Goal: Transaction & Acquisition: Purchase product/service

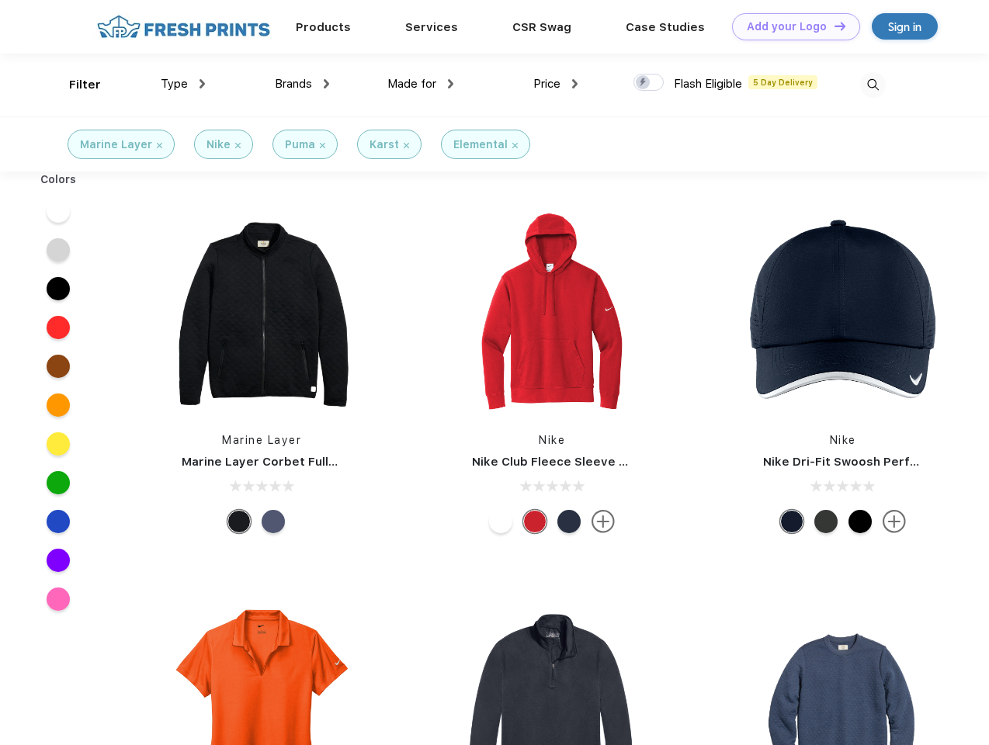
scroll to position [1, 0]
click at [790, 26] on link "Add your Logo Design Tool" at bounding box center [796, 26] width 128 height 27
click at [0, 0] on div "Design Tool" at bounding box center [0, 0] width 0 height 0
click at [833, 26] on link "Add your Logo Design Tool" at bounding box center [796, 26] width 128 height 27
click at [75, 85] on div "Filter" at bounding box center [85, 85] width 32 height 18
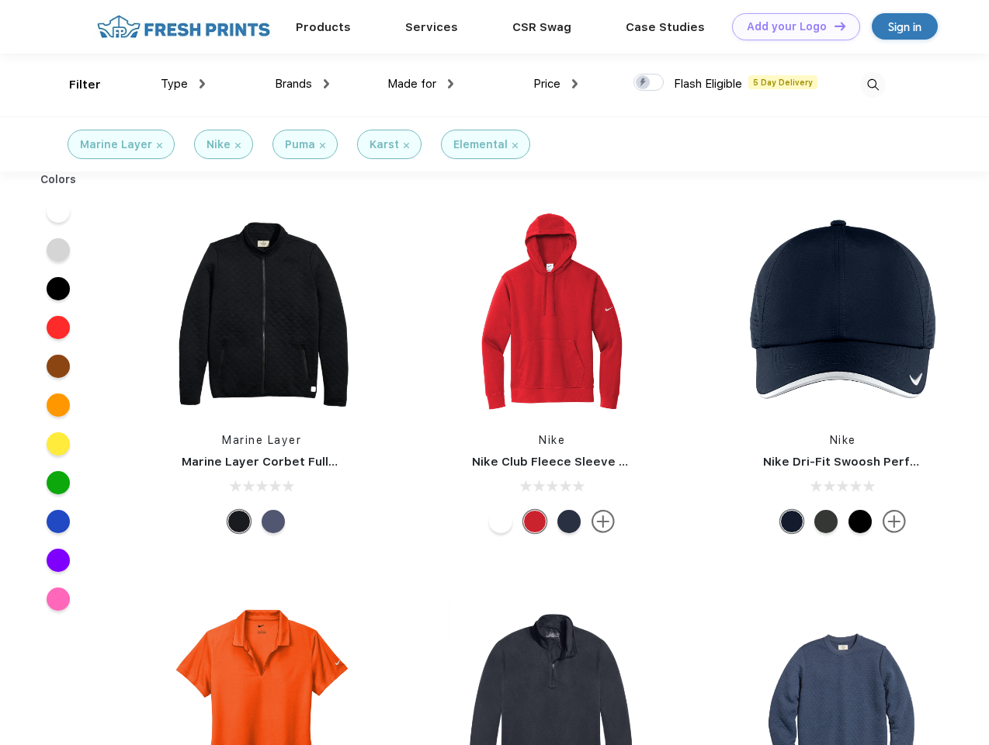
click at [183, 84] on span "Type" at bounding box center [174, 84] width 27 height 14
click at [302, 84] on span "Brands" at bounding box center [293, 84] width 37 height 14
click at [421, 84] on span "Made for" at bounding box center [411, 84] width 49 height 14
click at [556, 84] on span "Price" at bounding box center [546, 84] width 27 height 14
click at [649, 83] on div at bounding box center [648, 82] width 30 height 17
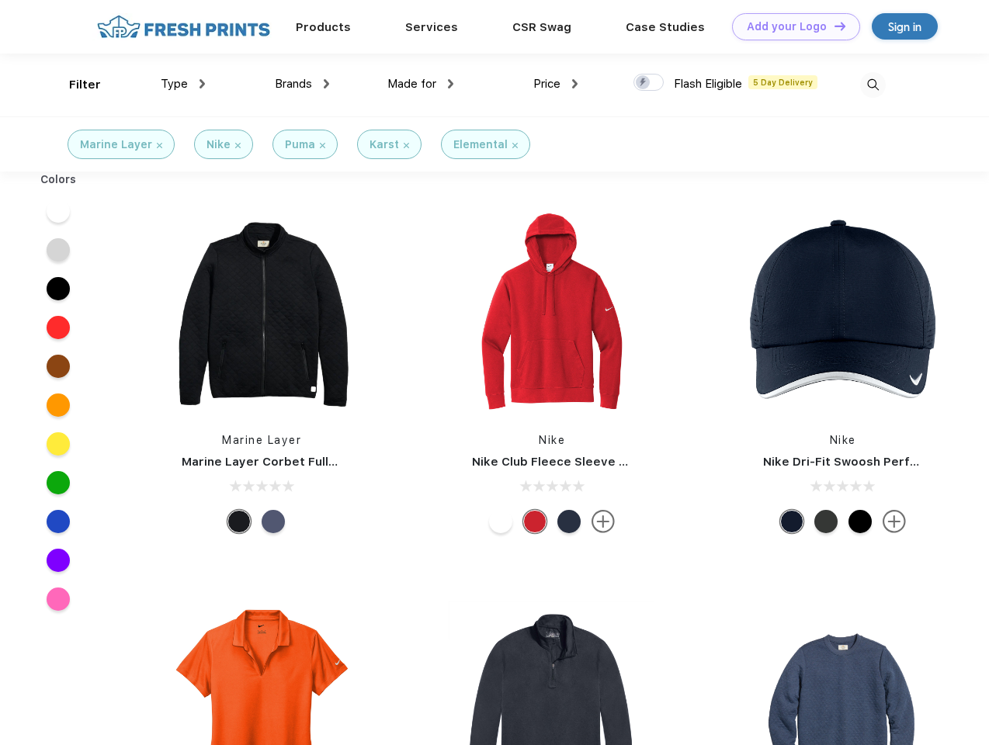
click at [643, 83] on input "checkbox" at bounding box center [638, 78] width 10 height 10
click at [872, 85] on img at bounding box center [873, 85] width 26 height 26
